Goal: Information Seeking & Learning: Learn about a topic

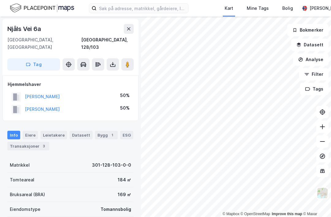
click at [132, 33] on button at bounding box center [129, 29] width 10 height 10
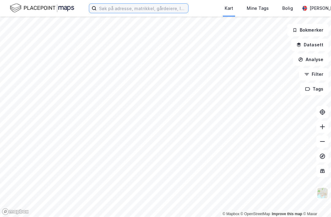
click at [110, 8] on input at bounding box center [143, 8] width 92 height 9
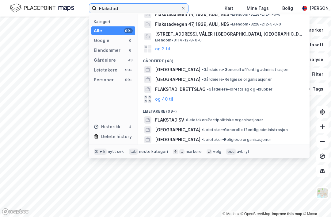
scroll to position [16, 0]
click at [200, 68] on span "[GEOGRAPHIC_DATA]" at bounding box center [177, 69] width 45 height 7
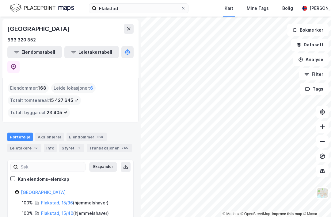
click at [54, 200] on link "Flakstad, 15/36" at bounding box center [57, 202] width 32 height 5
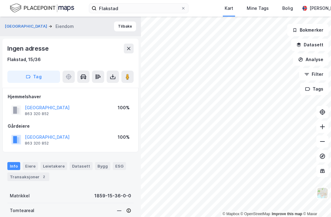
click at [128, 29] on button "Tilbake" at bounding box center [125, 26] width 22 height 10
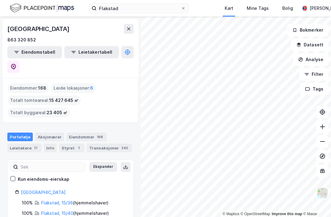
click at [188, 7] on label "Flakstad" at bounding box center [139, 8] width 100 height 10
click at [181, 7] on input "Flakstad" at bounding box center [139, 8] width 84 height 9
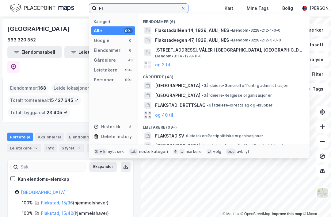
type input "F"
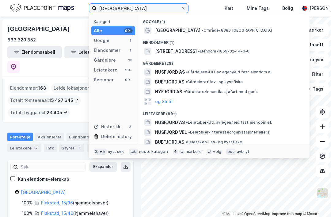
type input "[GEOGRAPHIC_DATA]"
click at [225, 28] on div "[GEOGRAPHIC_DATA] • Område • 8380 [GEOGRAPHIC_DATA]" at bounding box center [229, 30] width 148 height 7
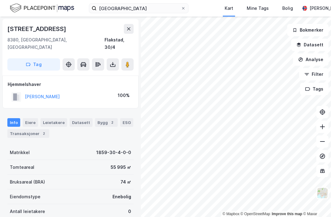
click at [28, 118] on div "Eiere" at bounding box center [30, 122] width 15 height 9
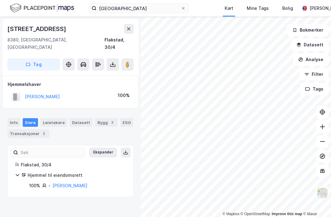
click at [0, 0] on button "[PERSON_NAME]" at bounding box center [0, 0] width 0 height 0
click at [24, 129] on div "Transaksjoner 2" at bounding box center [28, 133] width 42 height 9
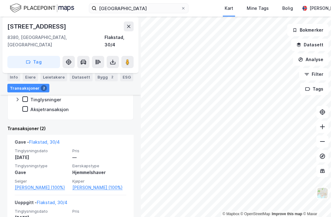
scroll to position [120, 0]
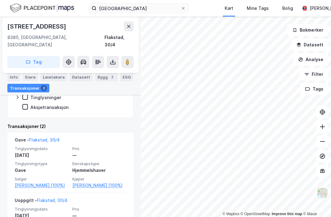
click at [310, 6] on div "[PERSON_NAME]" at bounding box center [326, 8] width 35 height 7
